Goal: Transaction & Acquisition: Purchase product/service

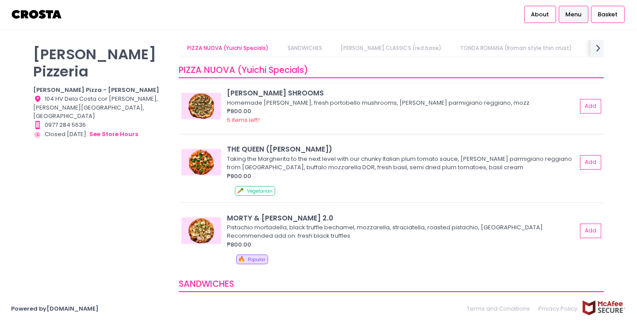
click at [204, 105] on img at bounding box center [201, 106] width 40 height 27
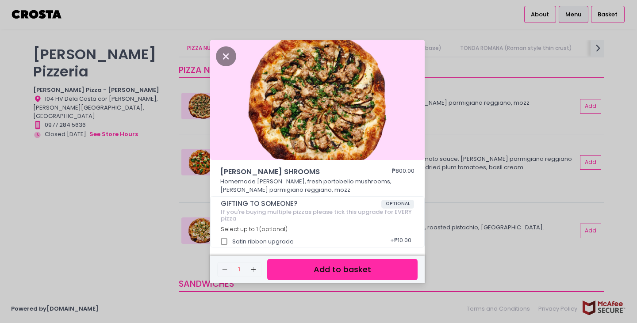
click at [471, 119] on div "SALCICCIA SHROOMS ₱800.00 Homemade salciccia, fresh portobello mushrooms, vacca…" at bounding box center [318, 161] width 637 height 323
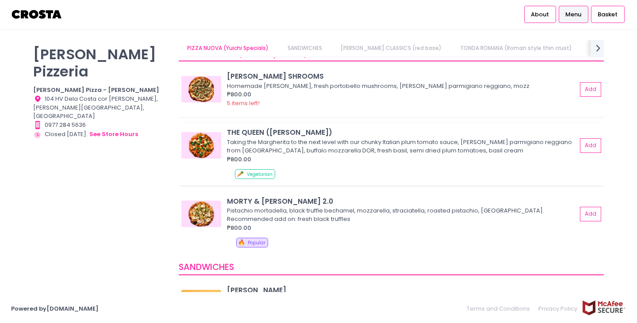
scroll to position [18, 0]
click at [195, 212] on img at bounding box center [201, 213] width 40 height 27
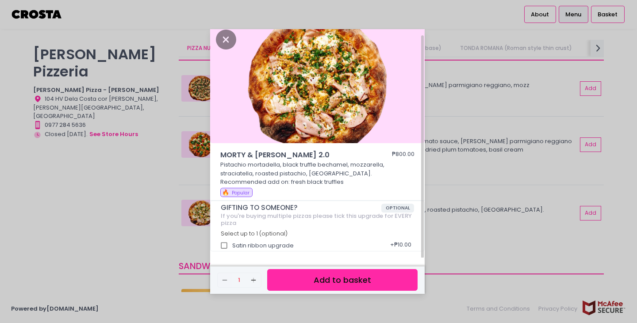
click at [494, 155] on div "MORTY & ELLA 2.0 ₱800.00 Pistachio mortadella, black truffle bechamel, mozzarel…" at bounding box center [318, 161] width 637 height 323
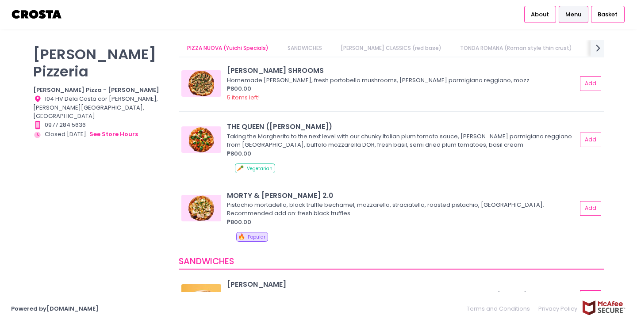
scroll to position [0, 0]
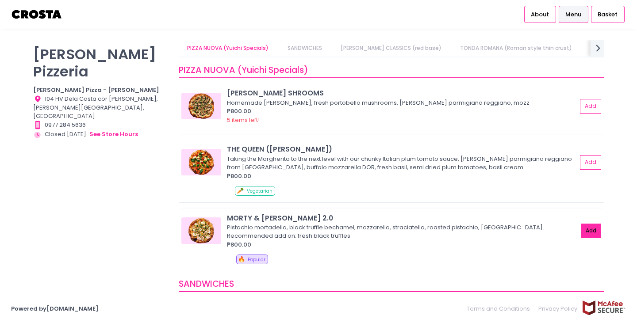
click at [587, 233] on button "Add" at bounding box center [591, 231] width 20 height 15
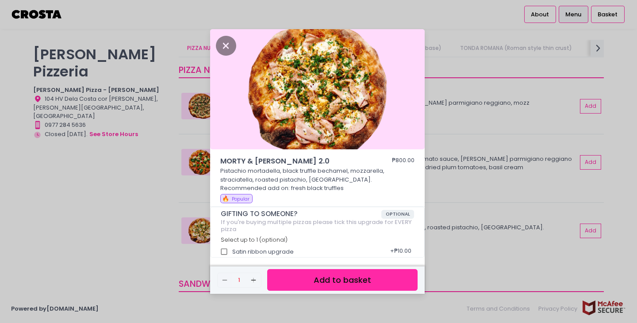
click at [342, 287] on button "Add to basket" at bounding box center [342, 280] width 150 height 22
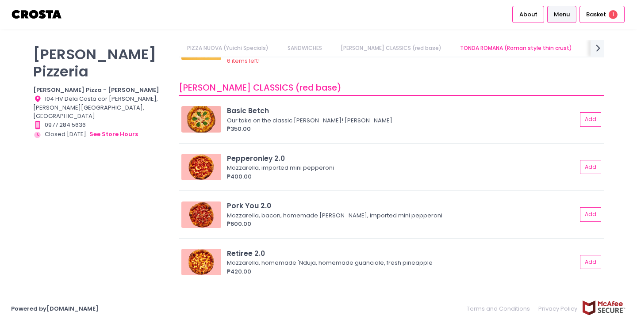
scroll to position [322, 0]
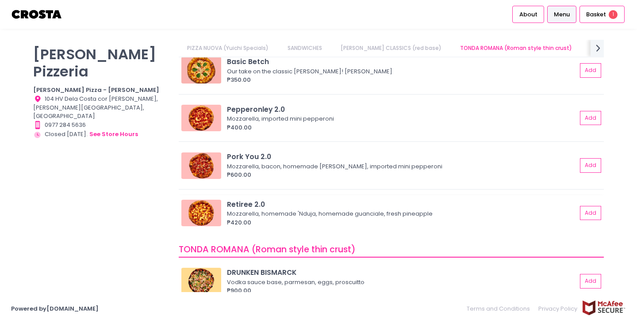
click at [205, 214] on img at bounding box center [201, 213] width 40 height 27
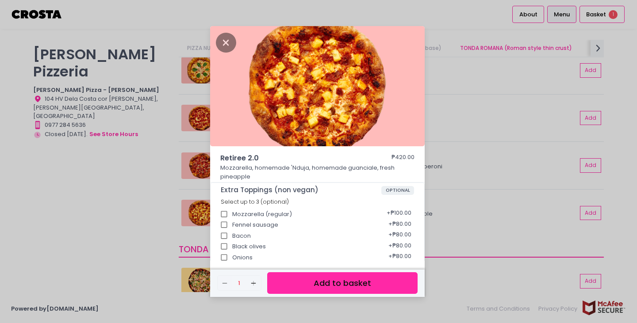
click at [481, 151] on div "Retiree 2.0 ₱420.00 Mozzarella, homemade 'Nduja, homemade guanciale, fresh pine…" at bounding box center [318, 161] width 637 height 323
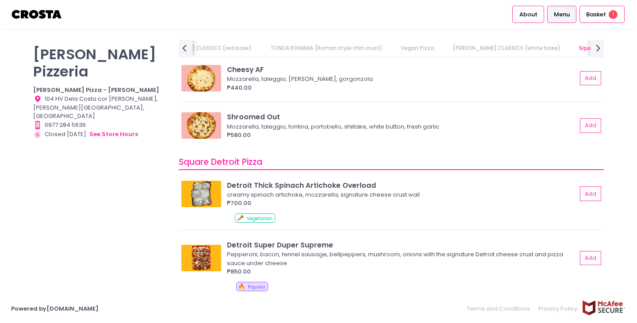
scroll to position [913, 0]
click at [210, 253] on img at bounding box center [201, 258] width 40 height 27
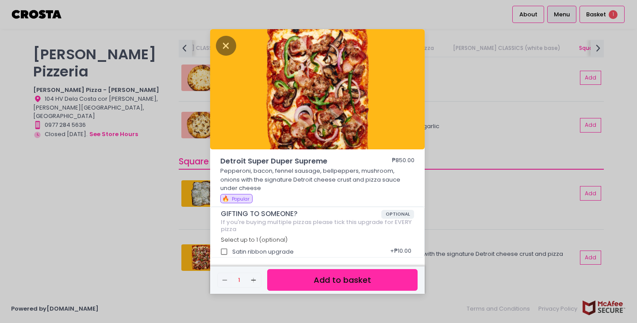
click at [457, 214] on div "Detroit Super Duper Supreme ₱850.00 Pepperoni, bacon, fennel sausage, bellpeppe…" at bounding box center [318, 161] width 637 height 323
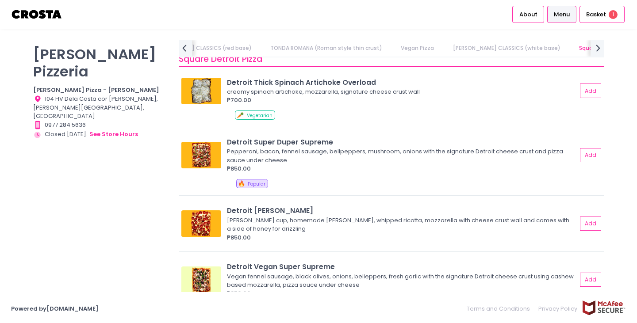
scroll to position [1016, 0]
click at [200, 223] on img at bounding box center [201, 223] width 40 height 27
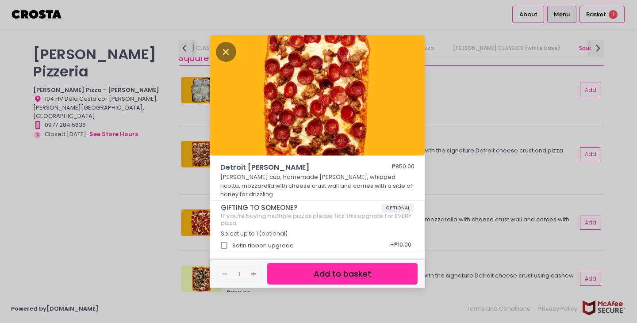
click at [456, 198] on div "Detroit Roni Salciccia ₱850.00 Roni cup, homemade salciccia, whipped ricotta, m…" at bounding box center [318, 161] width 637 height 323
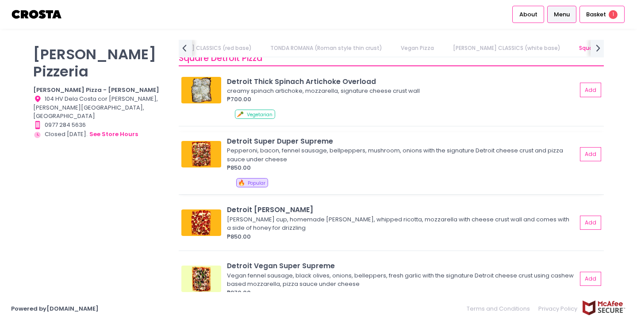
click at [207, 157] on img at bounding box center [201, 154] width 40 height 27
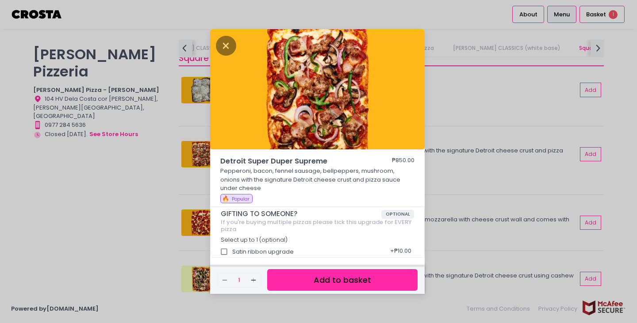
click at [479, 199] on div "Detroit Super Duper Supreme ₱850.00 Pepperoni, bacon, fennel sausage, bellpeppe…" at bounding box center [318, 161] width 637 height 323
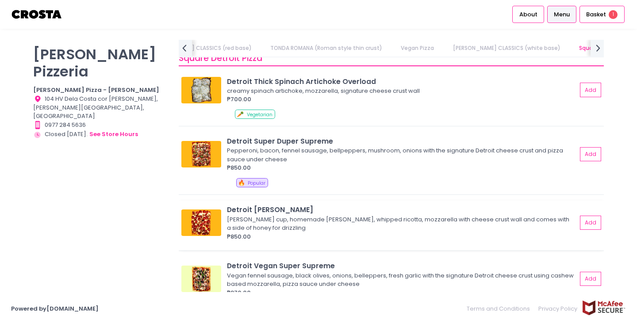
click at [200, 225] on img at bounding box center [201, 223] width 40 height 27
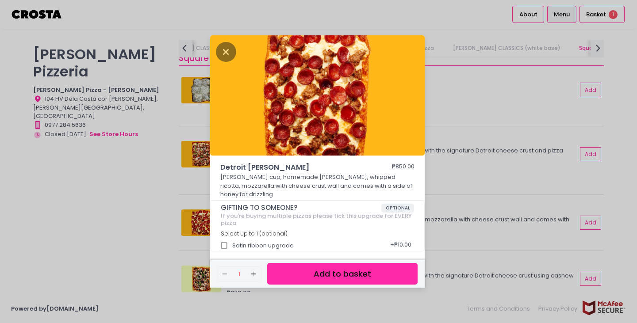
click at [479, 169] on div "Detroit Roni Salciccia ₱850.00 Roni cup, homemade salciccia, whipped ricotta, m…" at bounding box center [318, 161] width 637 height 323
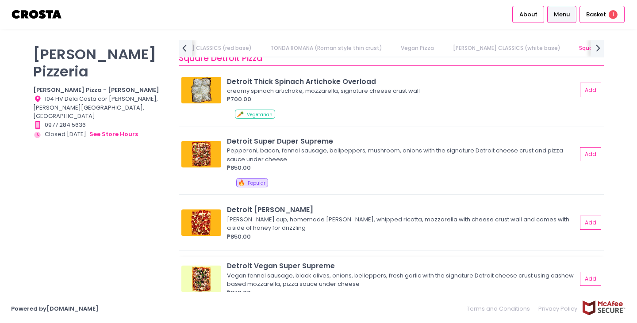
click at [203, 279] on img at bounding box center [201, 279] width 40 height 27
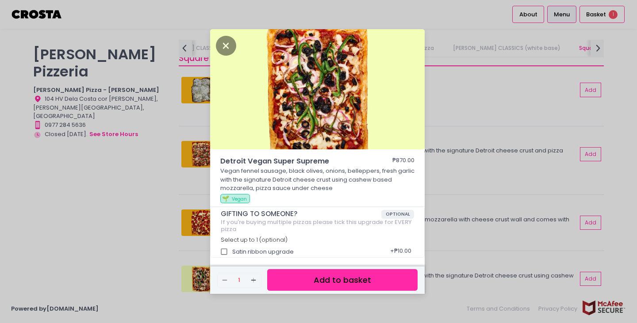
click at [471, 194] on div "Detroit Vegan Super Supreme ₱870.00 Vegan fennel sausage, black olives, onions,…" at bounding box center [318, 161] width 637 height 323
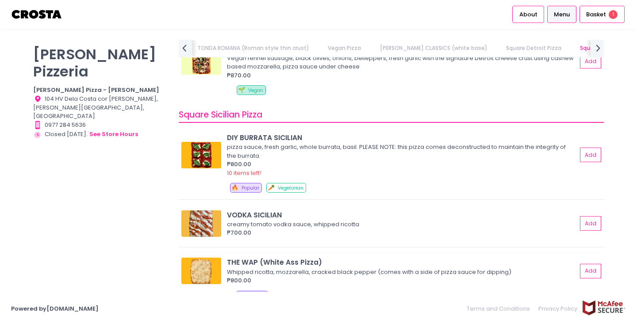
scroll to position [1276, 0]
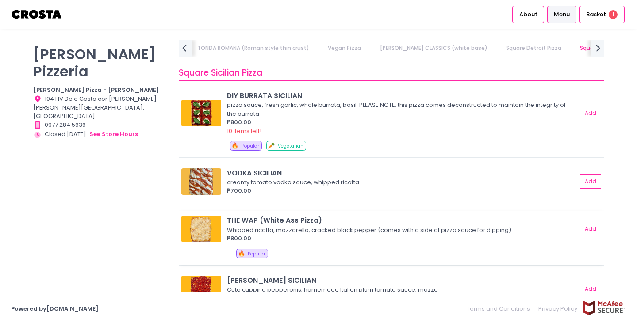
click at [201, 233] on img at bounding box center [201, 229] width 40 height 27
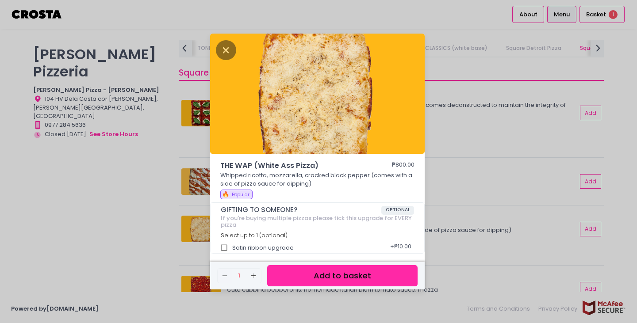
click at [481, 216] on div "THE WAP (White Ass Pizza) ₱800.00 Whipped ricotta, mozzarella, cracked black pe…" at bounding box center [318, 161] width 637 height 323
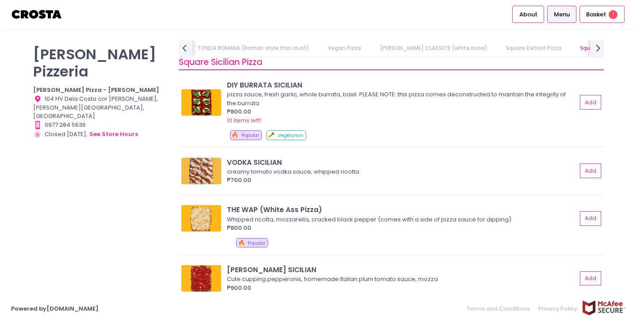
scroll to position [1288, 0]
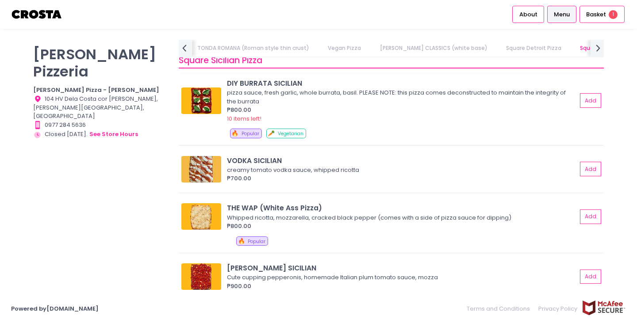
click at [200, 101] on img at bounding box center [201, 101] width 40 height 27
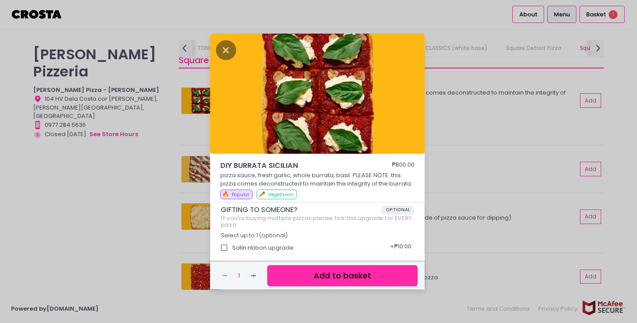
click at [466, 144] on div "DIY BURRATA SICILIAN ₱800.00 pizza sauce, fresh garlic, whole burrata, basil. P…" at bounding box center [318, 161] width 637 height 323
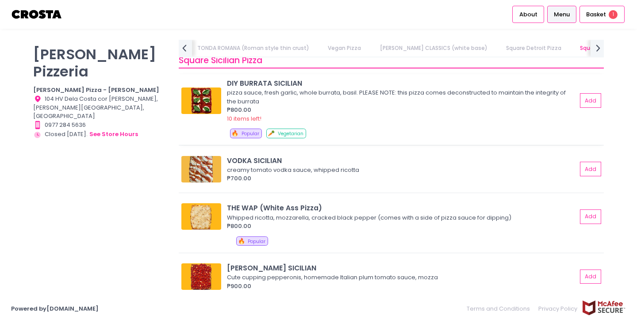
click at [203, 103] on img at bounding box center [201, 101] width 40 height 27
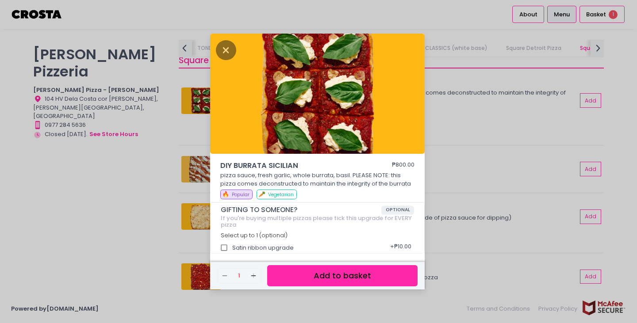
click at [453, 174] on div "DIY BURRATA SICILIAN ₱800.00 pizza sauce, fresh garlic, whole burrata, basil. P…" at bounding box center [318, 161] width 637 height 323
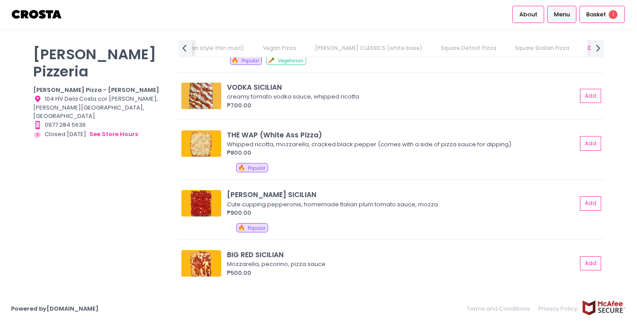
scroll to position [1364, 0]
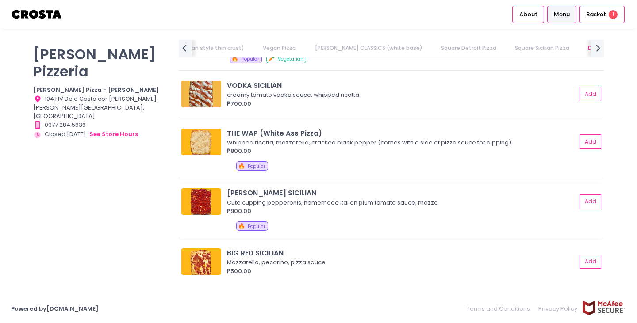
click at [207, 199] on img at bounding box center [201, 201] width 40 height 27
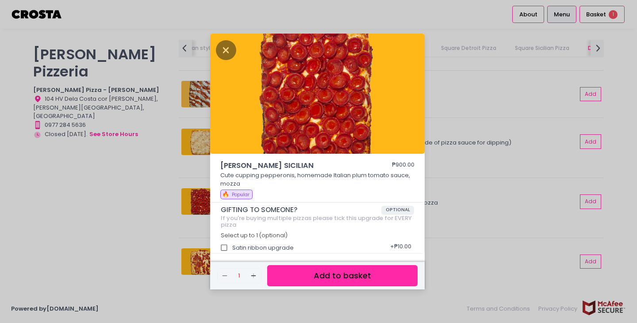
click at [475, 218] on div "RONI SICILIAN ₱900.00 Cute cupping pepperonis, homemade Italian plum tomato sau…" at bounding box center [318, 161] width 637 height 323
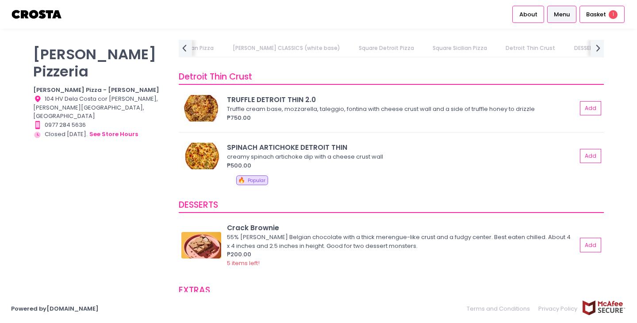
scroll to position [1586, 0]
click at [204, 154] on img at bounding box center [201, 155] width 40 height 27
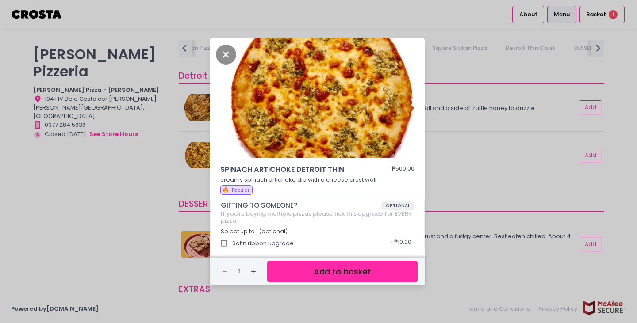
click at [468, 143] on div "SPINACH ARTICHOKE DETROIT THIN ₱500.00 creamy spinach artichoke dip with a chee…" at bounding box center [318, 161] width 637 height 323
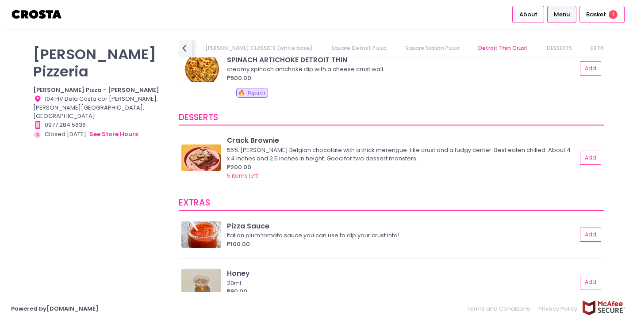
scroll to position [1672, 0]
click at [200, 158] on img at bounding box center [201, 158] width 40 height 27
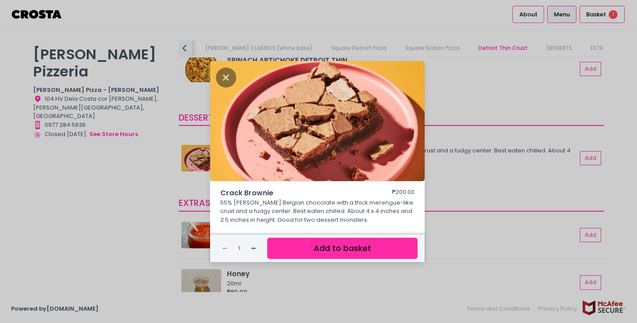
click at [483, 154] on div "Crack Brownie ₱200.00 55% earl Belgian chocolate with a thick merengue-like cru…" at bounding box center [318, 161] width 637 height 323
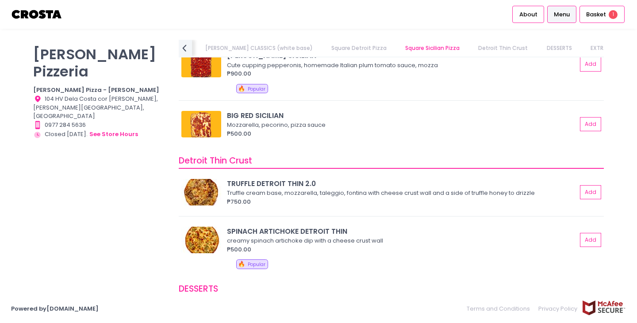
scroll to position [1495, 0]
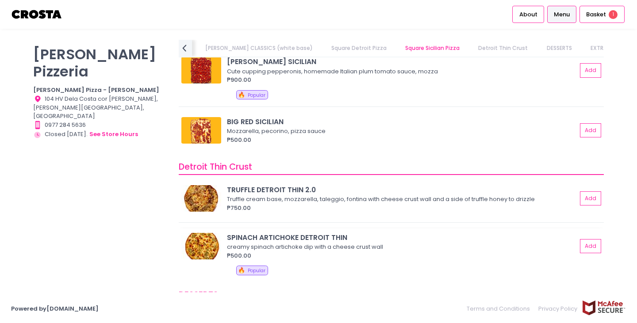
click at [193, 246] on img at bounding box center [201, 246] width 40 height 27
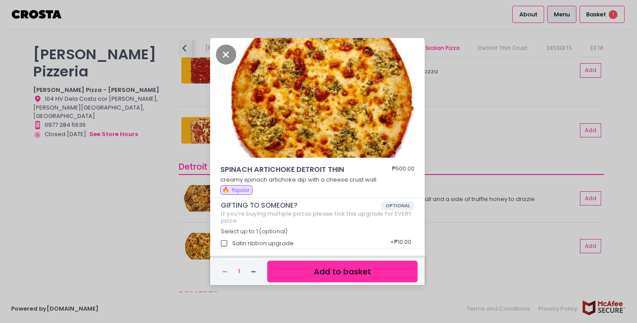
click at [487, 174] on div "SPINACH ARTICHOKE DETROIT THIN ₱500.00 creamy spinach artichoke dip with a chee…" at bounding box center [318, 161] width 637 height 323
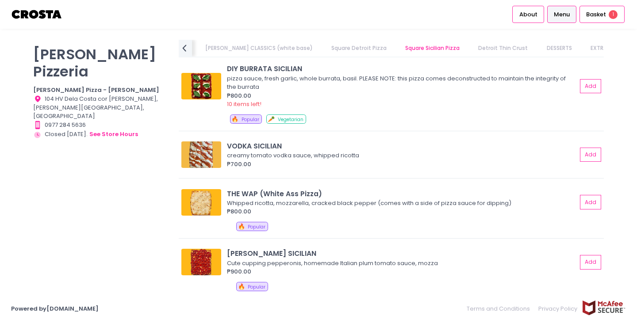
scroll to position [1303, 0]
click at [197, 88] on img at bounding box center [201, 86] width 40 height 27
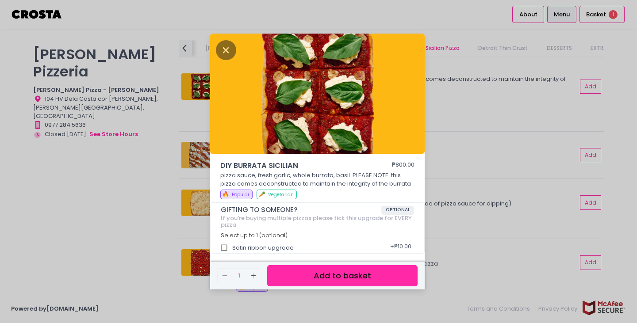
click at [345, 278] on button "Add to basket" at bounding box center [342, 276] width 150 height 22
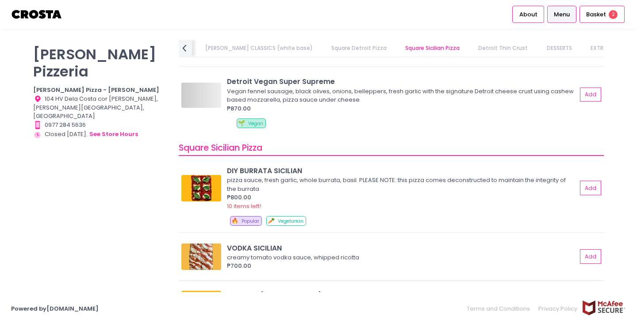
scroll to position [1200, 0]
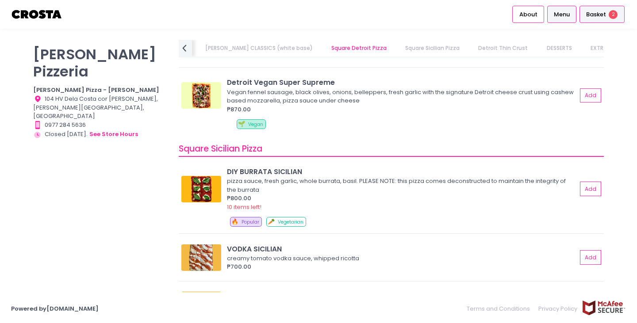
click at [597, 18] on span "Basket" at bounding box center [596, 14] width 20 height 9
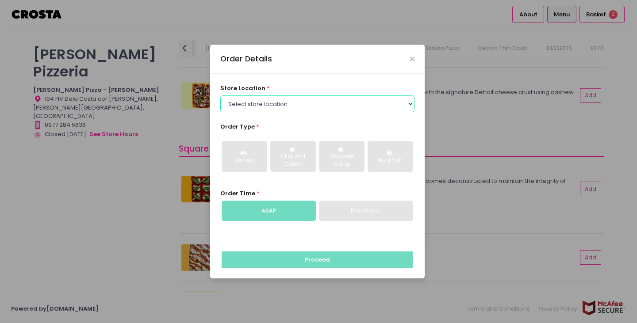
click at [307, 101] on select "Select store location Crosta Pizza - [PERSON_NAME] Crosta Pizza - [GEOGRAPHIC_D…" at bounding box center [317, 104] width 195 height 17
select select "5fabb2e53664a8677beaeb89"
click at [220, 96] on select "Select store location Crosta Pizza - [PERSON_NAME] Crosta Pizza - [GEOGRAPHIC_D…" at bounding box center [317, 104] width 195 height 17
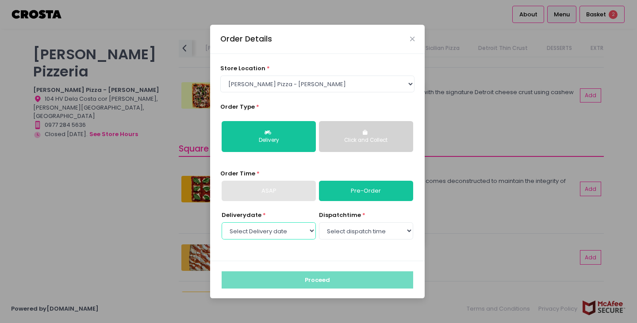
click at [289, 234] on select "Select Delivery date Friday, Oct 3rd Saturday, Oct 4th Sunday, Oct 5th Monday, …" at bounding box center [269, 230] width 94 height 17
select select "2025-10-03"
click at [222, 222] on select "Select Delivery date Friday, Oct 3rd Saturday, Oct 4th Sunday, Oct 5th Monday, …" at bounding box center [269, 230] width 94 height 17
click at [351, 227] on select "Select dispatch time 12:00 PM - 12:30 PM 12:30 PM - 01:00 PM 01:00 PM - 01:30 P…" at bounding box center [366, 230] width 94 height 17
click at [319, 222] on select "Select dispatch time 12:00 PM - 12:30 PM 12:30 PM - 01:00 PM 01:00 PM - 01:30 P…" at bounding box center [366, 230] width 94 height 17
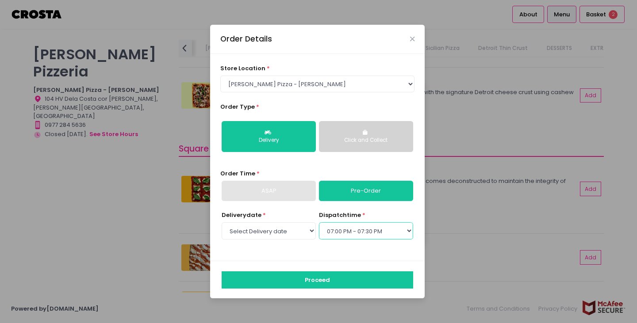
click at [349, 238] on select "Select dispatch time 12:00 PM - 12:30 PM 12:30 PM - 01:00 PM 01:00 PM - 01:30 P…" at bounding box center [366, 230] width 94 height 17
select select "18:30"
click at [319, 222] on select "Select dispatch time 12:00 PM - 12:30 PM 12:30 PM - 01:00 PM 01:00 PM - 01:30 P…" at bounding box center [366, 230] width 94 height 17
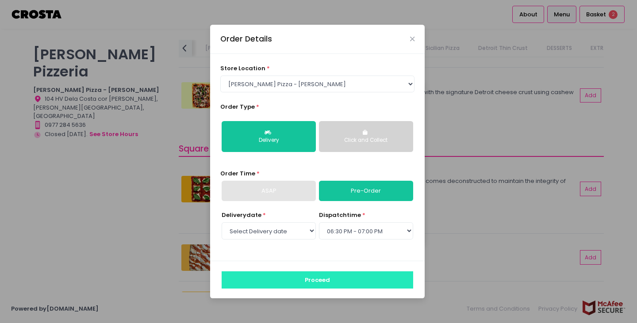
click at [332, 276] on button "Proceed" at bounding box center [318, 280] width 192 height 17
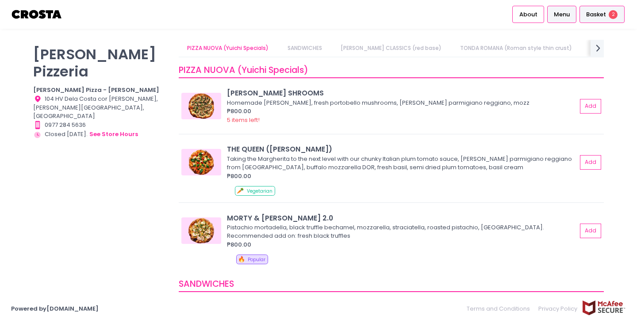
click at [601, 17] on span "Basket" at bounding box center [596, 14] width 20 height 9
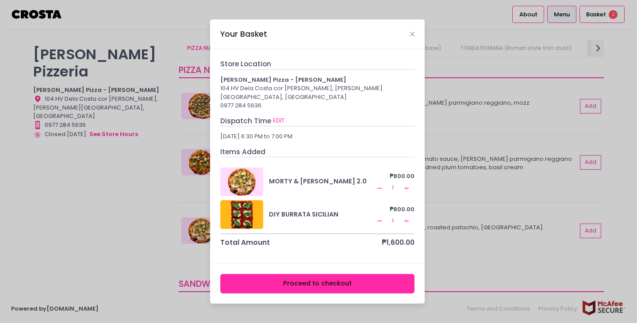
click at [634, 165] on div "Your Basket Store Location Crosta Pizza - Salcedo 104 HV Dela Costa cor LP Levi…" at bounding box center [318, 161] width 637 height 323
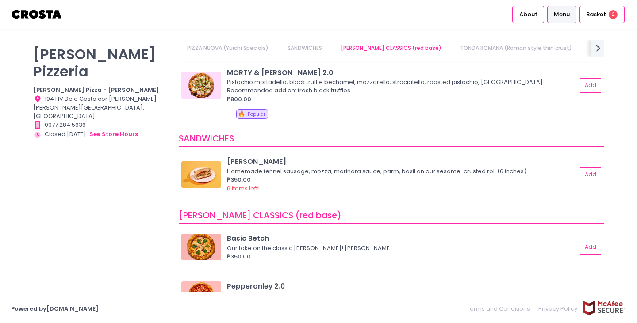
scroll to position [146, 0]
click at [198, 172] on img at bounding box center [201, 174] width 40 height 27
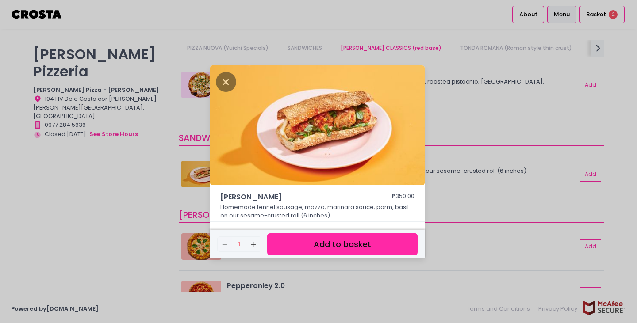
click at [523, 195] on div "HOAGIE ROLL ₱350.00 Homemade fennel sausage, mozza, marinara sauce, parm, basil…" at bounding box center [318, 161] width 637 height 323
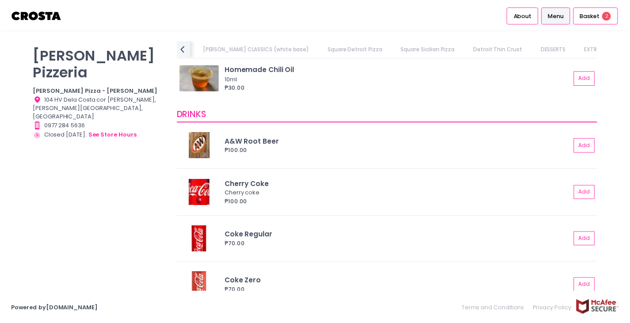
scroll to position [2177, 0]
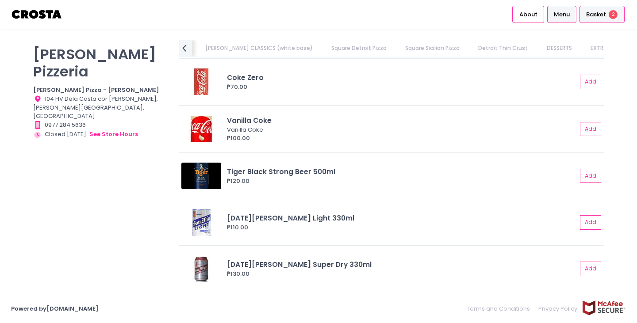
click at [602, 11] on span "Basket" at bounding box center [596, 14] width 20 height 9
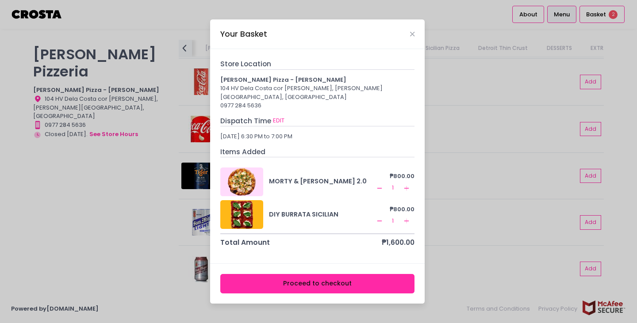
click at [320, 284] on button "Proceed to checkout" at bounding box center [317, 284] width 195 height 20
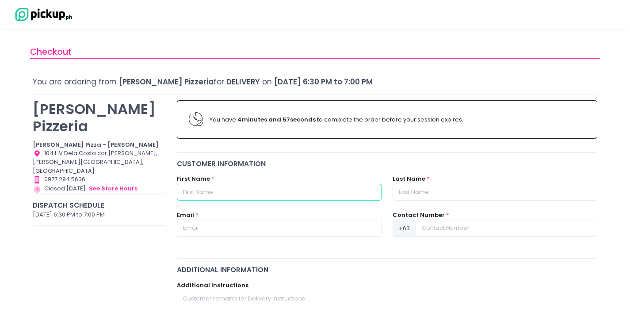
click at [272, 199] on input "text" at bounding box center [279, 192] width 205 height 17
type input "Michelle"
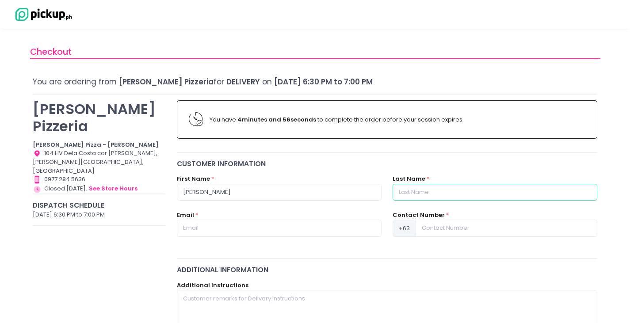
type input "Mejia"
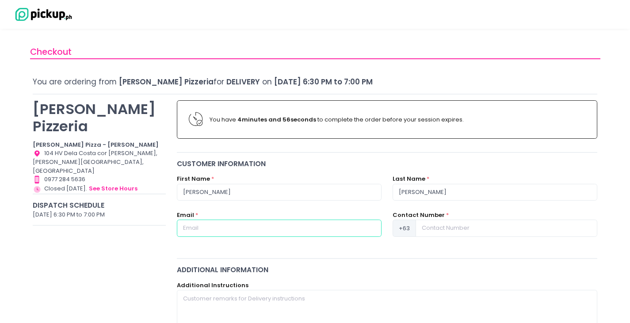
type input "mejiamichelleg@yahoo.com"
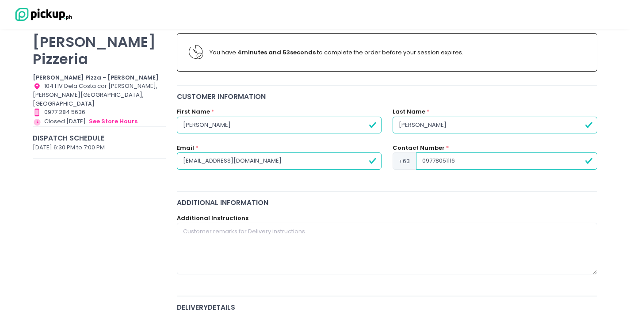
scroll to position [71, 0]
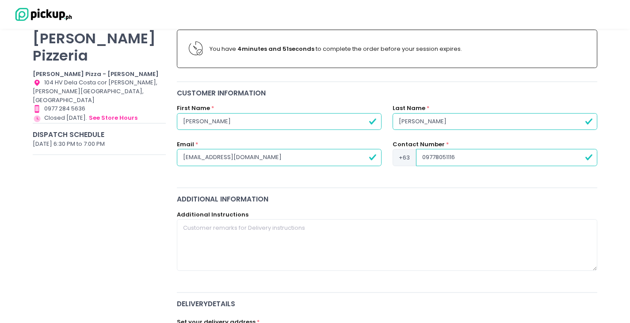
click at [429, 161] on input "09778051116" at bounding box center [506, 157] width 181 height 17
type input "9778051116"
click at [275, 249] on textarea at bounding box center [387, 244] width 421 height 51
click at [243, 157] on input "mejiamichelleg@yahoo.com" at bounding box center [279, 157] width 205 height 17
type input "mejiamichelleg@gmail.com"
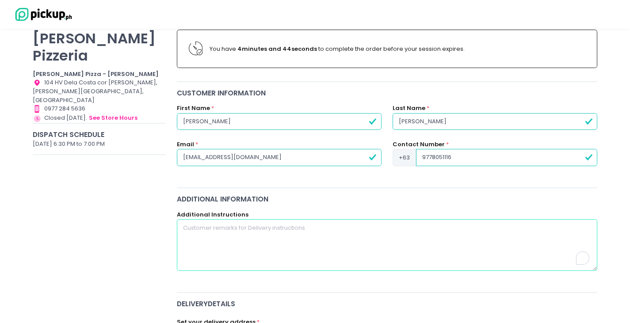
click at [288, 248] on textarea "To enrich screen reader interactions, please activate Accessibility in Grammarl…" at bounding box center [387, 244] width 421 height 51
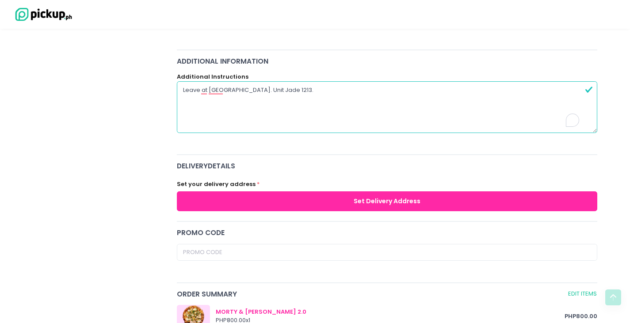
scroll to position [210, 0]
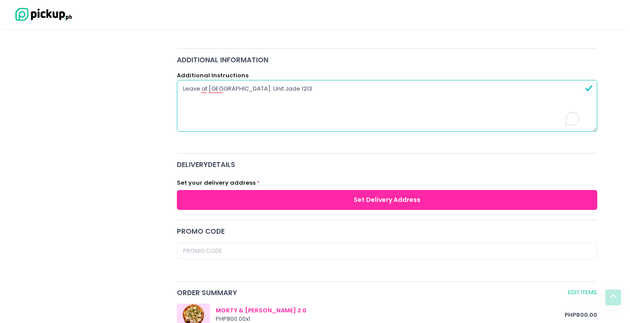
type textarea "Leave at Jade Tower lobby. Unit Jade 1213."
click at [381, 202] on button "Set Delivery Address" at bounding box center [387, 200] width 421 height 20
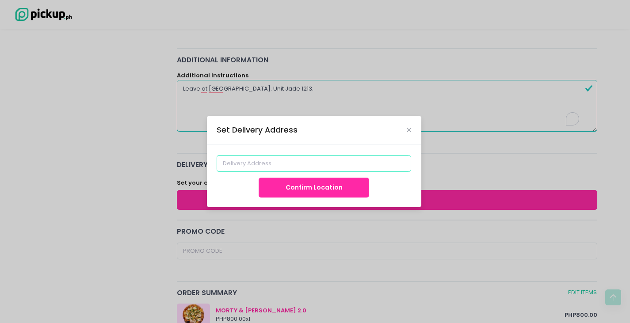
click at [255, 163] on input at bounding box center [314, 163] width 195 height 17
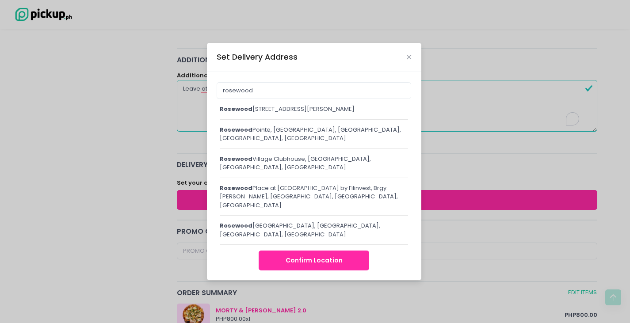
click at [291, 143] on div "rosewood Pointe, Acacia Estates, Taguig, Metro Manila, Philippines" at bounding box center [314, 134] width 189 height 17
type input "Rosewood Pointe, Acacia Estates, Taguig, Metro Manila, Philippines"
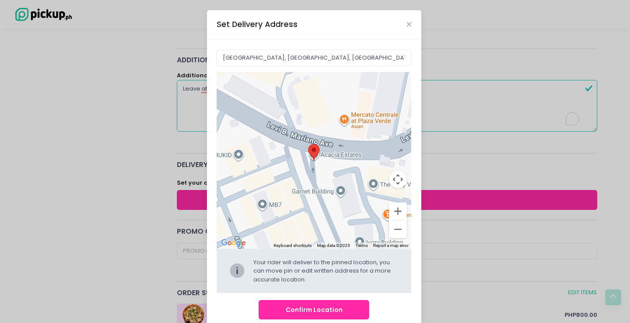
click at [312, 310] on button "Confirm Location" at bounding box center [314, 310] width 111 height 20
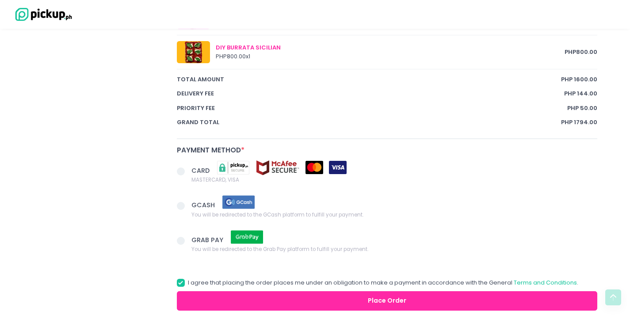
scroll to position [557, 0]
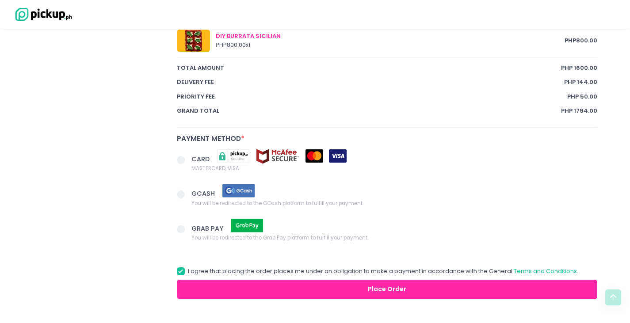
click at [184, 161] on span at bounding box center [181, 160] width 8 height 8
click at [188, 161] on input "CARD MASTERCARD, VISA" at bounding box center [191, 159] width 6 height 6
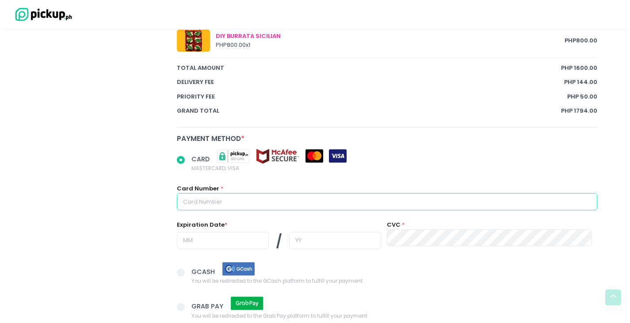
click at [253, 203] on input "text" at bounding box center [387, 201] width 421 height 17
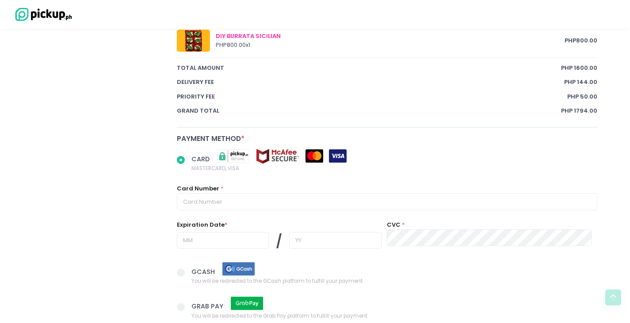
radio input "true"
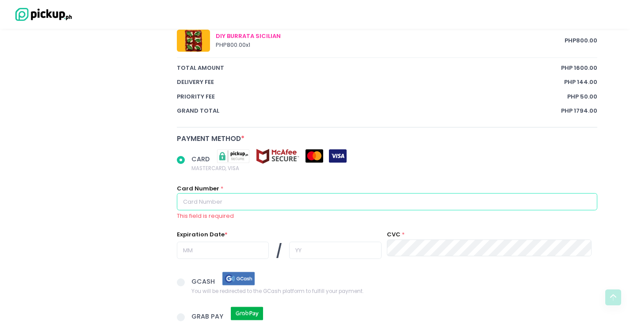
type input "4929668387742020"
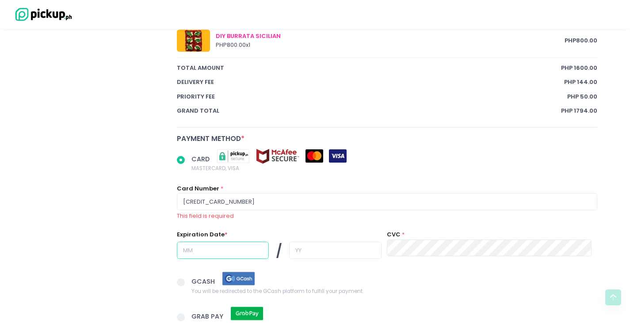
type input "07"
type input "30"
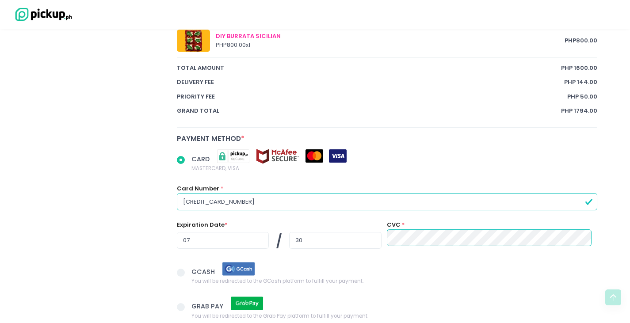
scroll to position [662, 0]
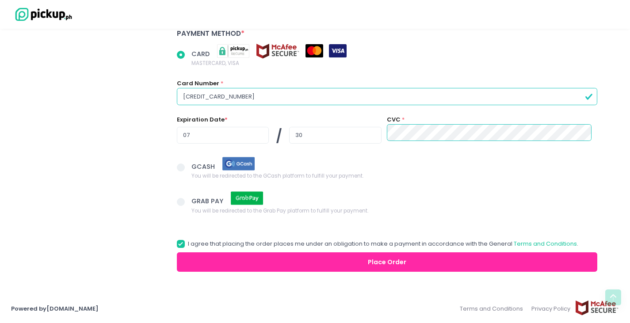
click at [346, 267] on button "Place Order" at bounding box center [387, 263] width 421 height 20
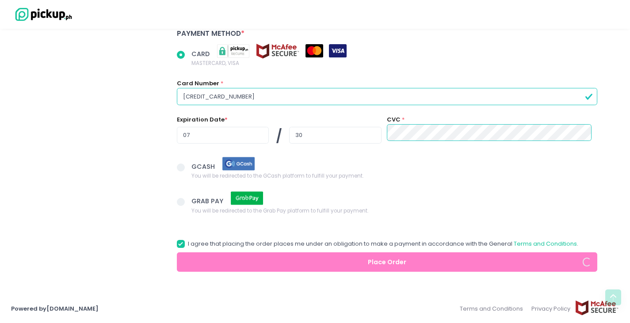
radio input "true"
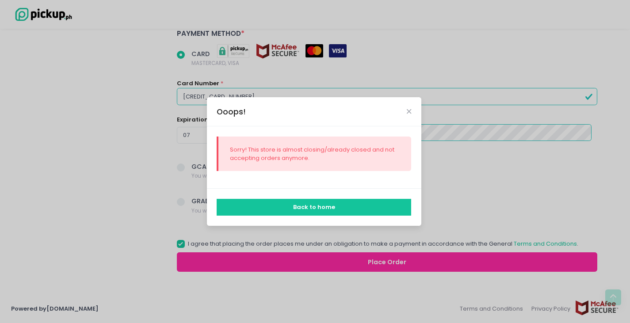
click at [335, 209] on button "Back to home" at bounding box center [314, 207] width 195 height 17
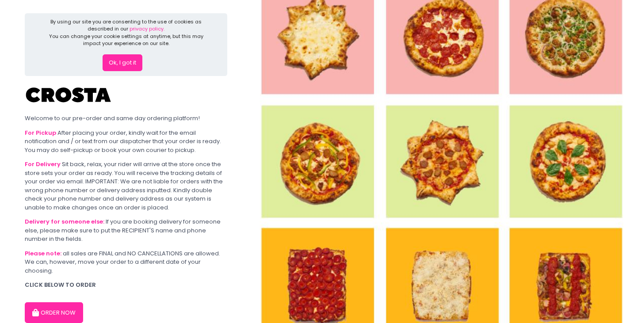
click at [61, 314] on button "ORDER NOW" at bounding box center [54, 313] width 58 height 21
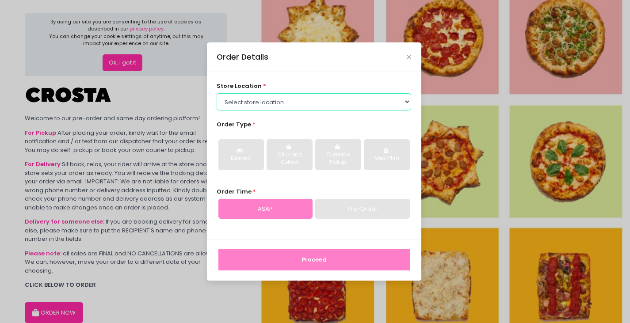
click at [280, 100] on select "Select store location Crosta Pizza - [PERSON_NAME] Crosta Pizza - [GEOGRAPHIC_D…" at bounding box center [314, 101] width 195 height 17
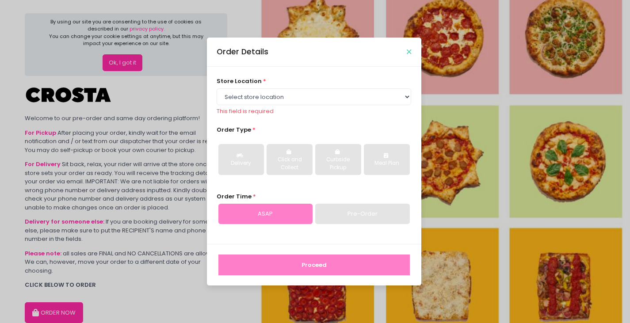
click at [407, 50] on icon "Close" at bounding box center [409, 52] width 4 height 7
